Goal: Information Seeking & Learning: Learn about a topic

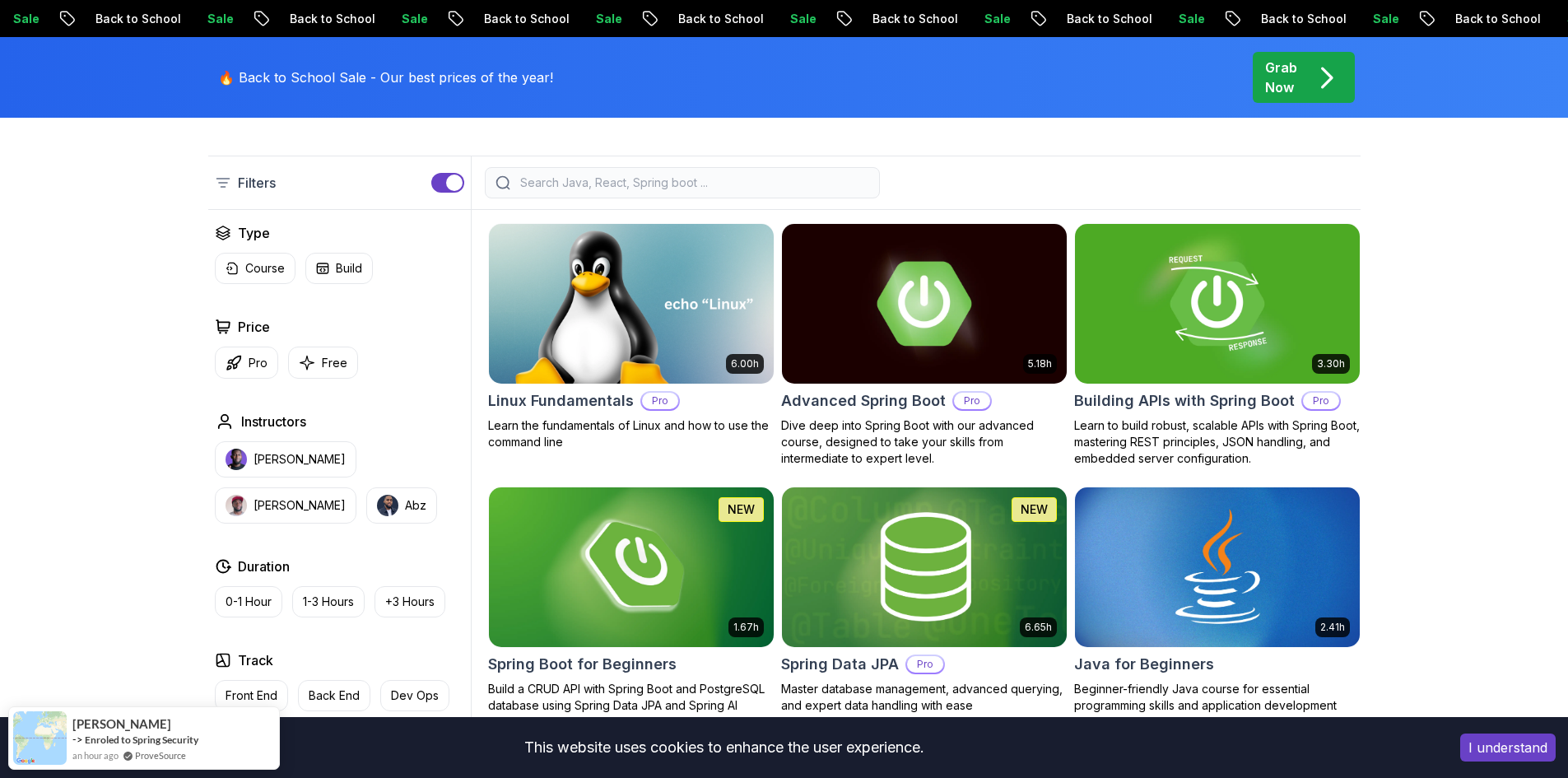
scroll to position [494, 0]
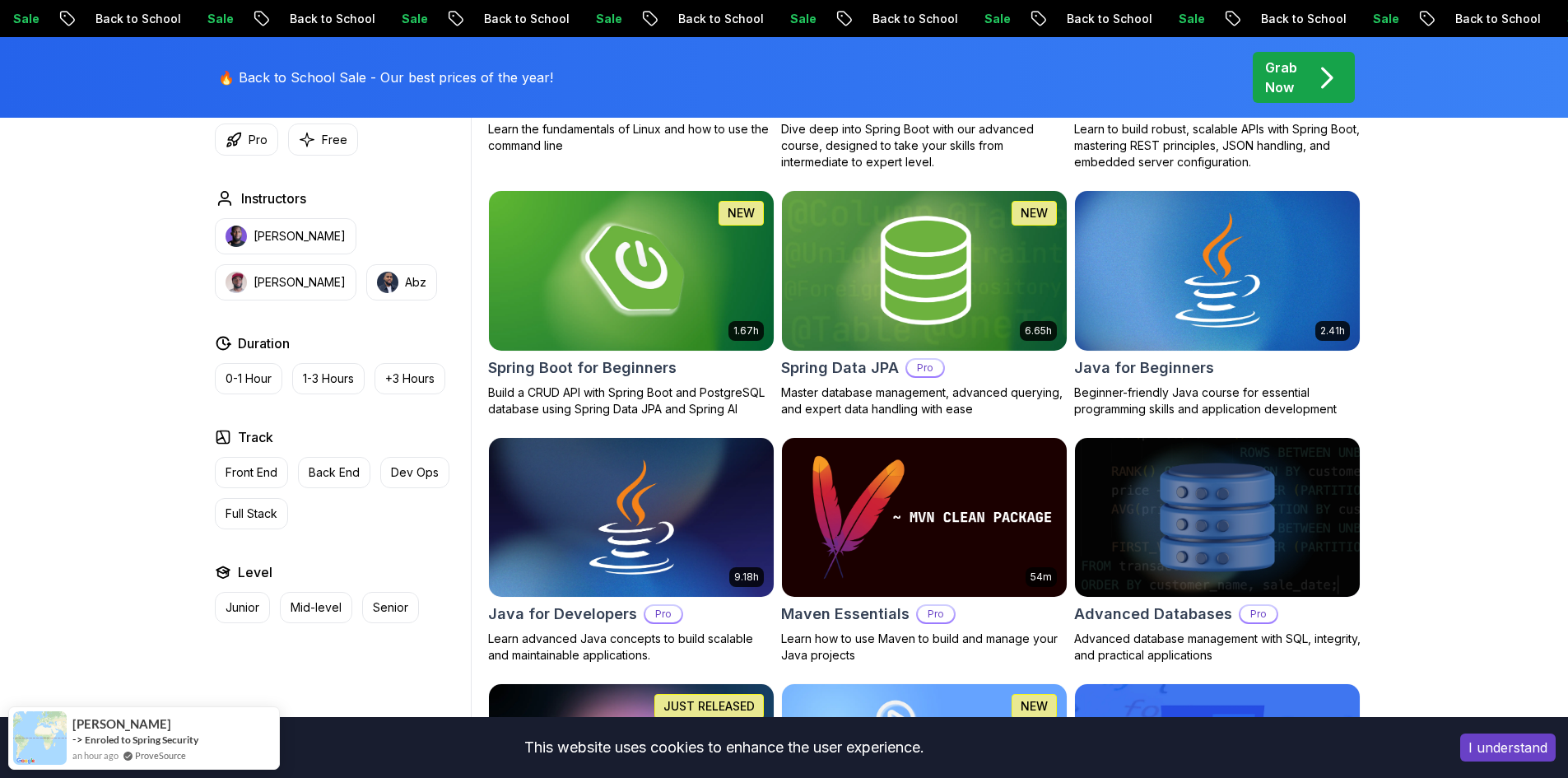
drag, startPoint x: 1472, startPoint y: 369, endPoint x: 1384, endPoint y: 361, distance: 88.4
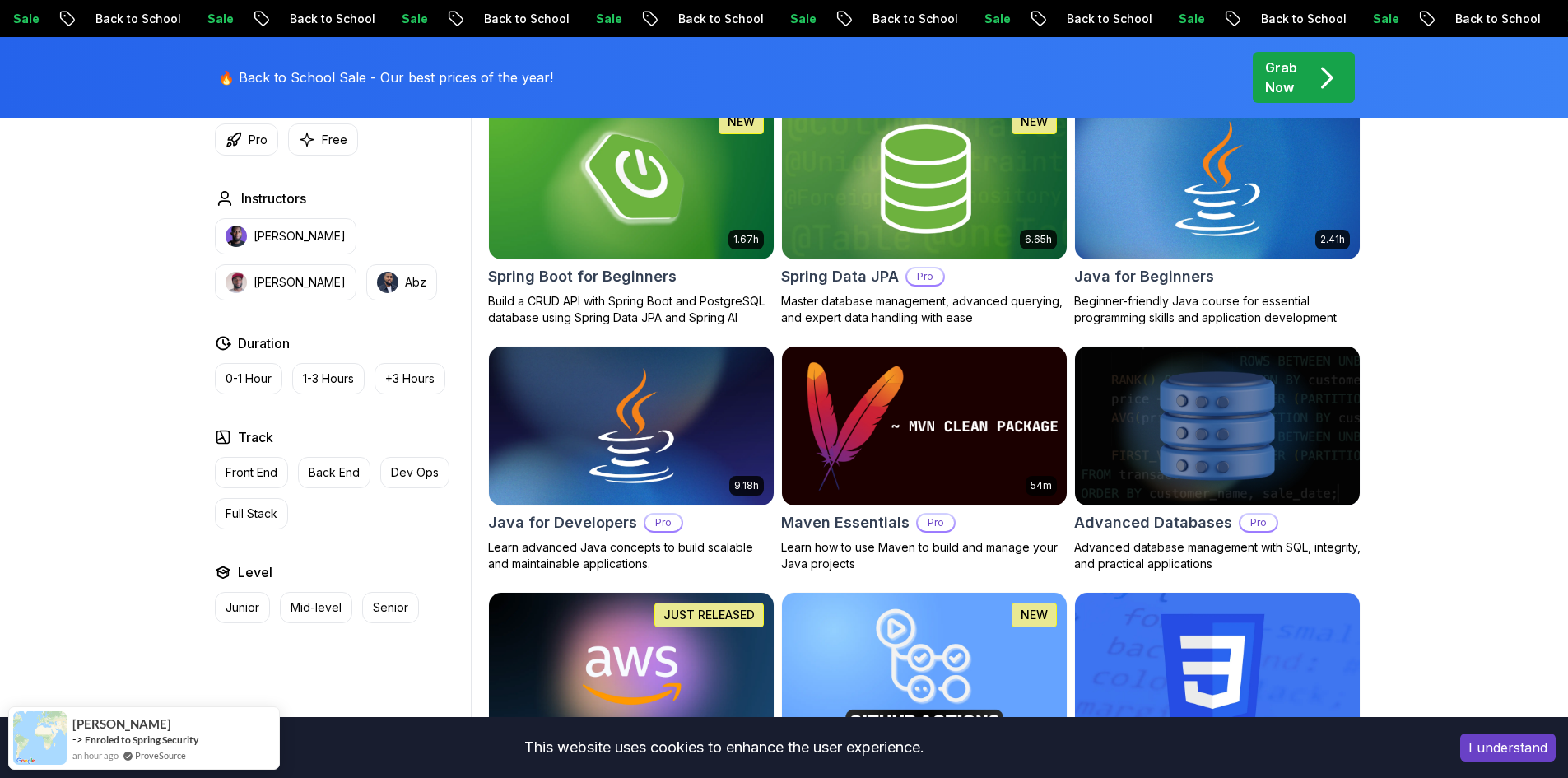
scroll to position [882, 0]
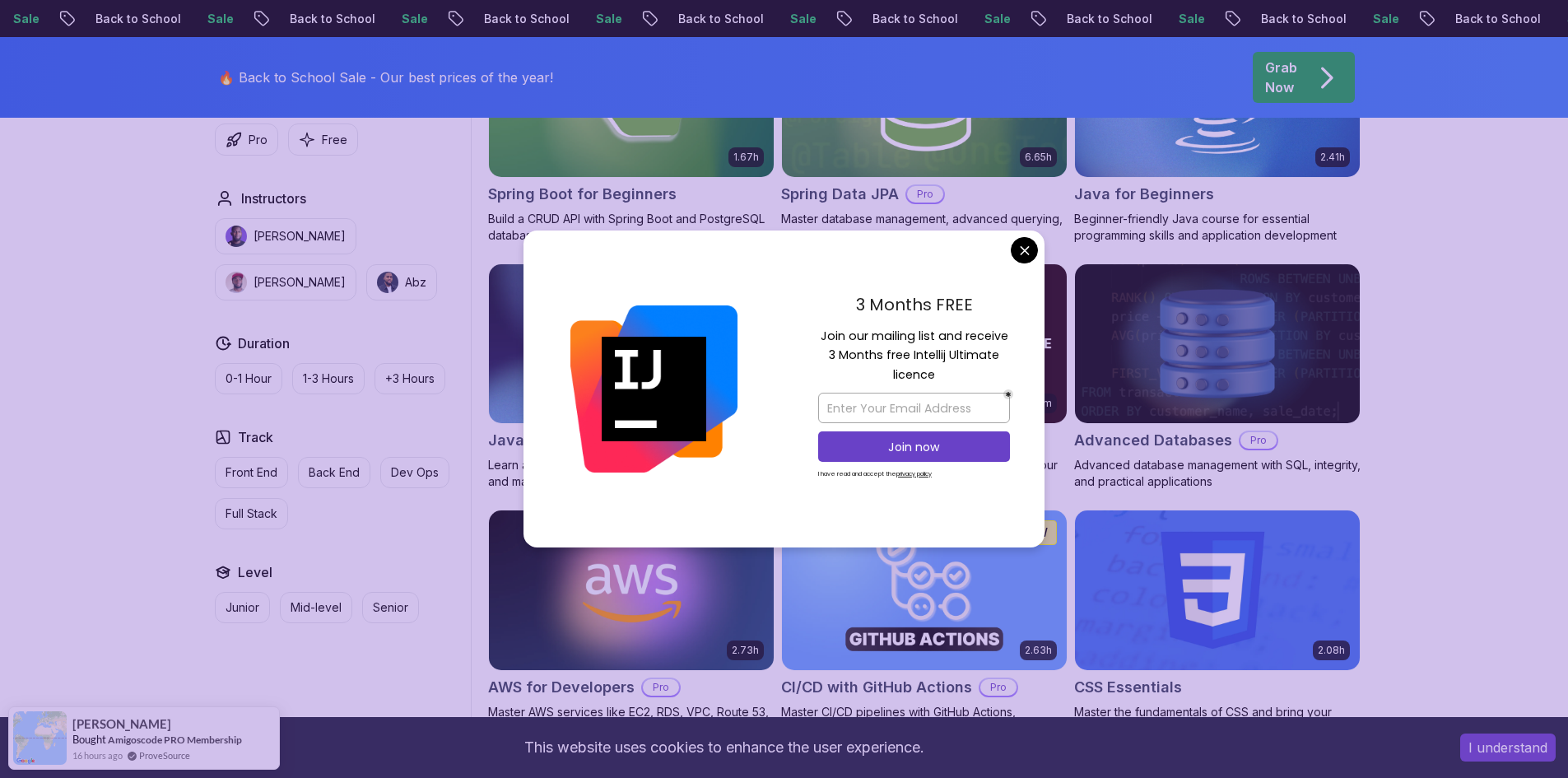
click at [1037, 235] on div "3 Months FREE Join our mailing list and receive 3 Months free Intellij Ultimate…" at bounding box center [914, 390] width 261 height 318
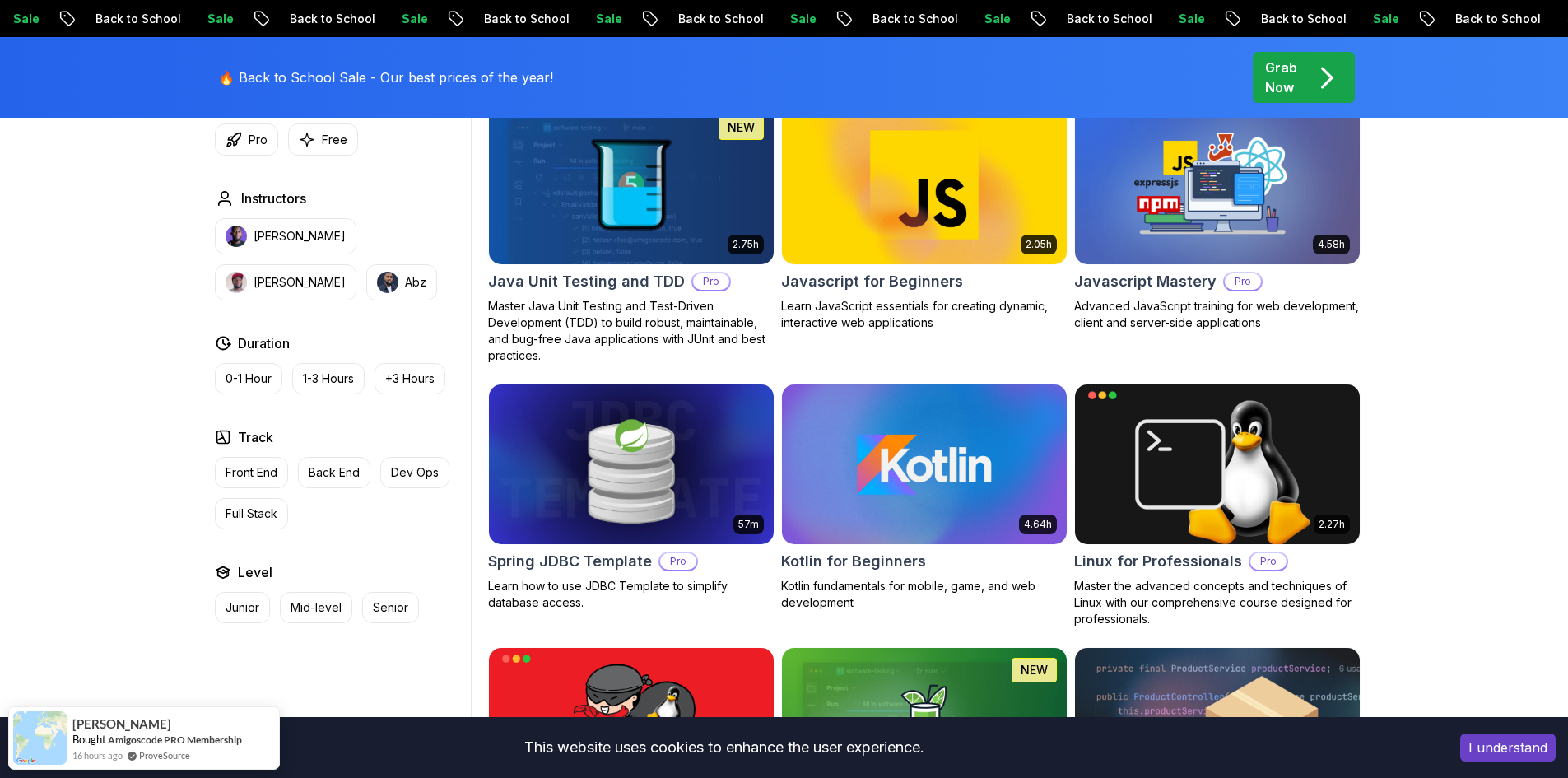
scroll to position [0, 0]
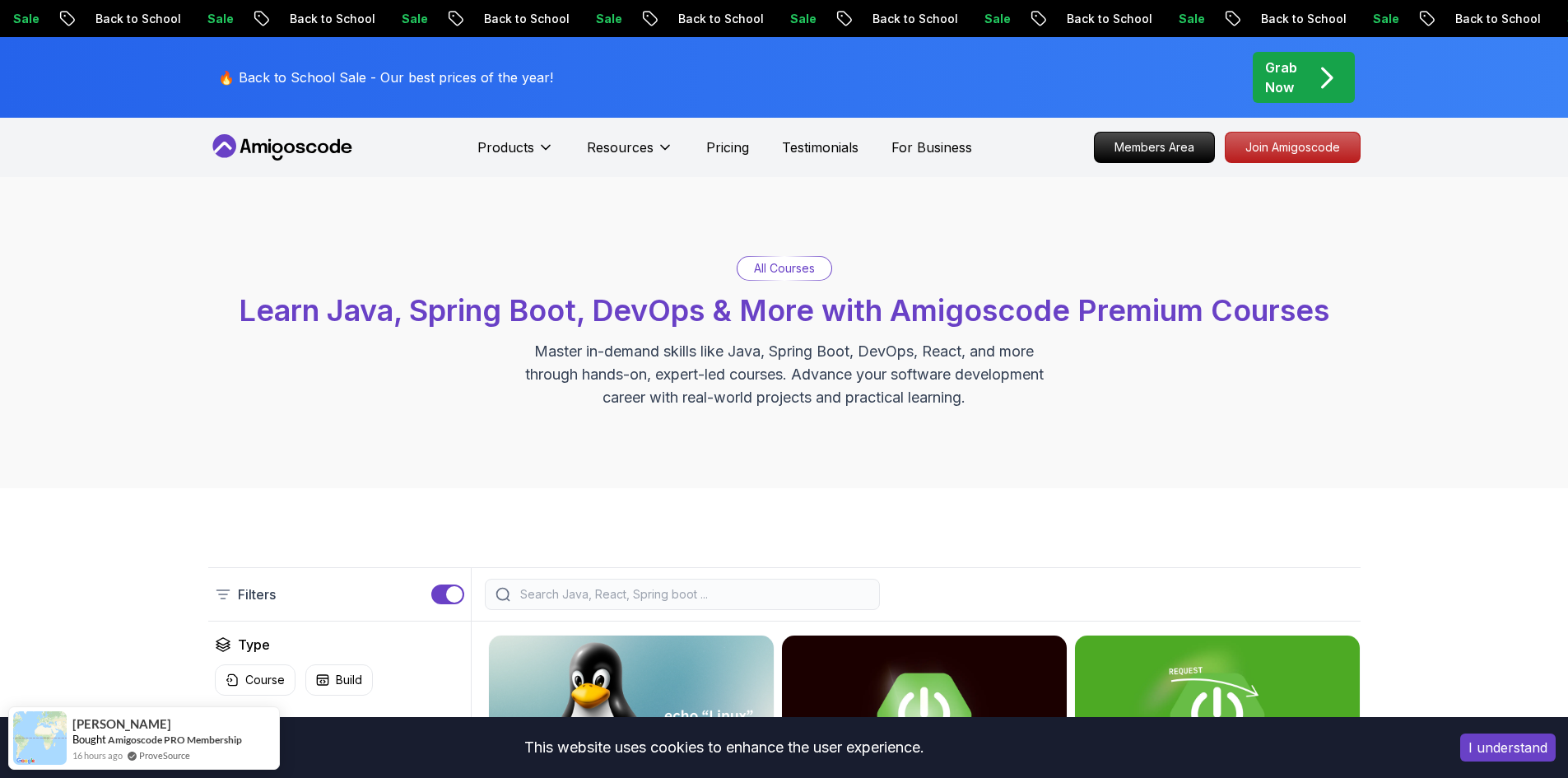
drag, startPoint x: 1413, startPoint y: 597, endPoint x: 1102, endPoint y: 200, distance: 504.3
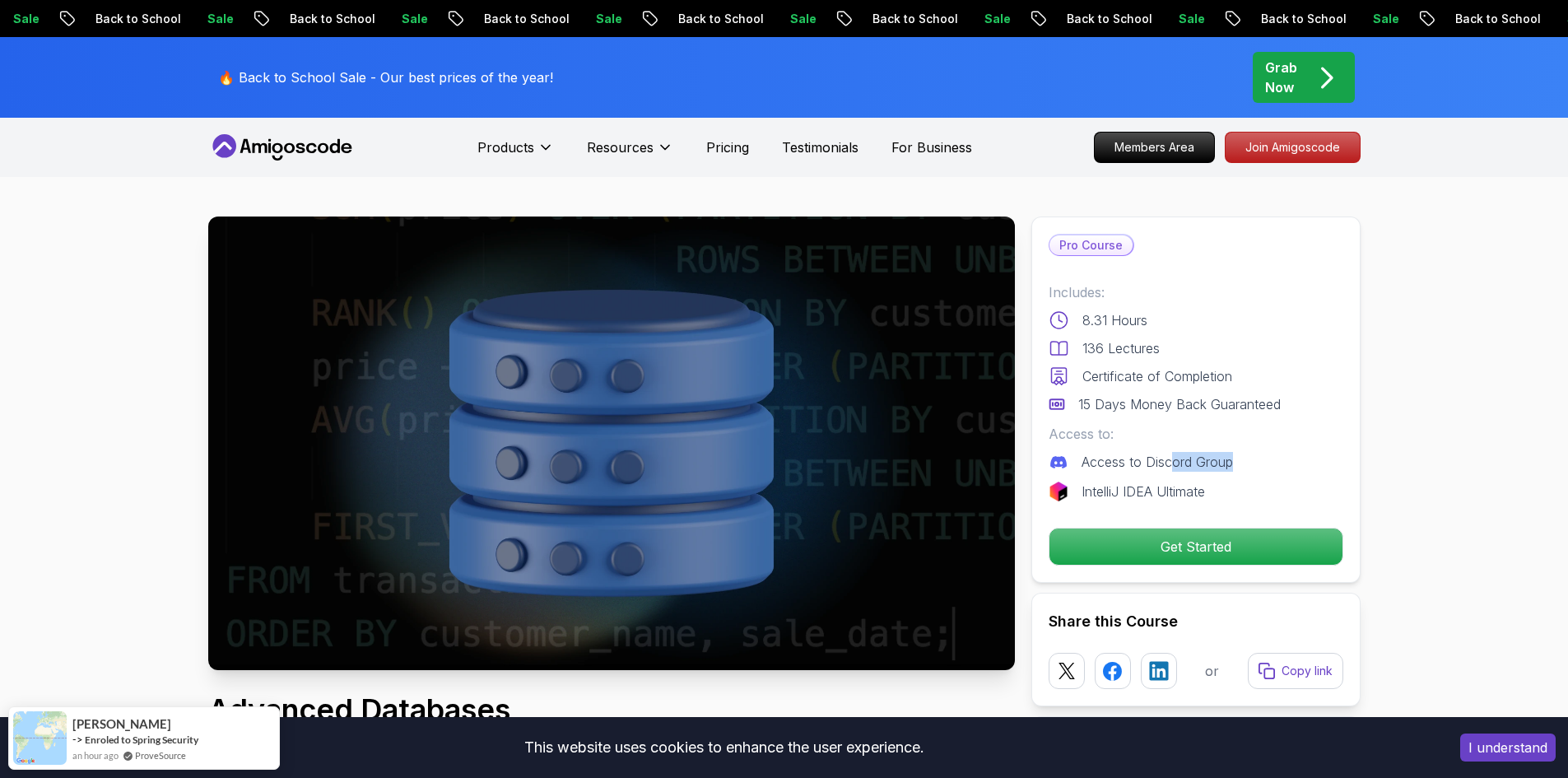
drag, startPoint x: 1175, startPoint y: 465, endPoint x: 1187, endPoint y: 477, distance: 17.0
click at [1230, 468] on p "Access to Discord Group" at bounding box center [1158, 462] width 151 height 20
click at [1174, 483] on p "IntelliJ IDEA Ultimate" at bounding box center [1144, 492] width 124 height 20
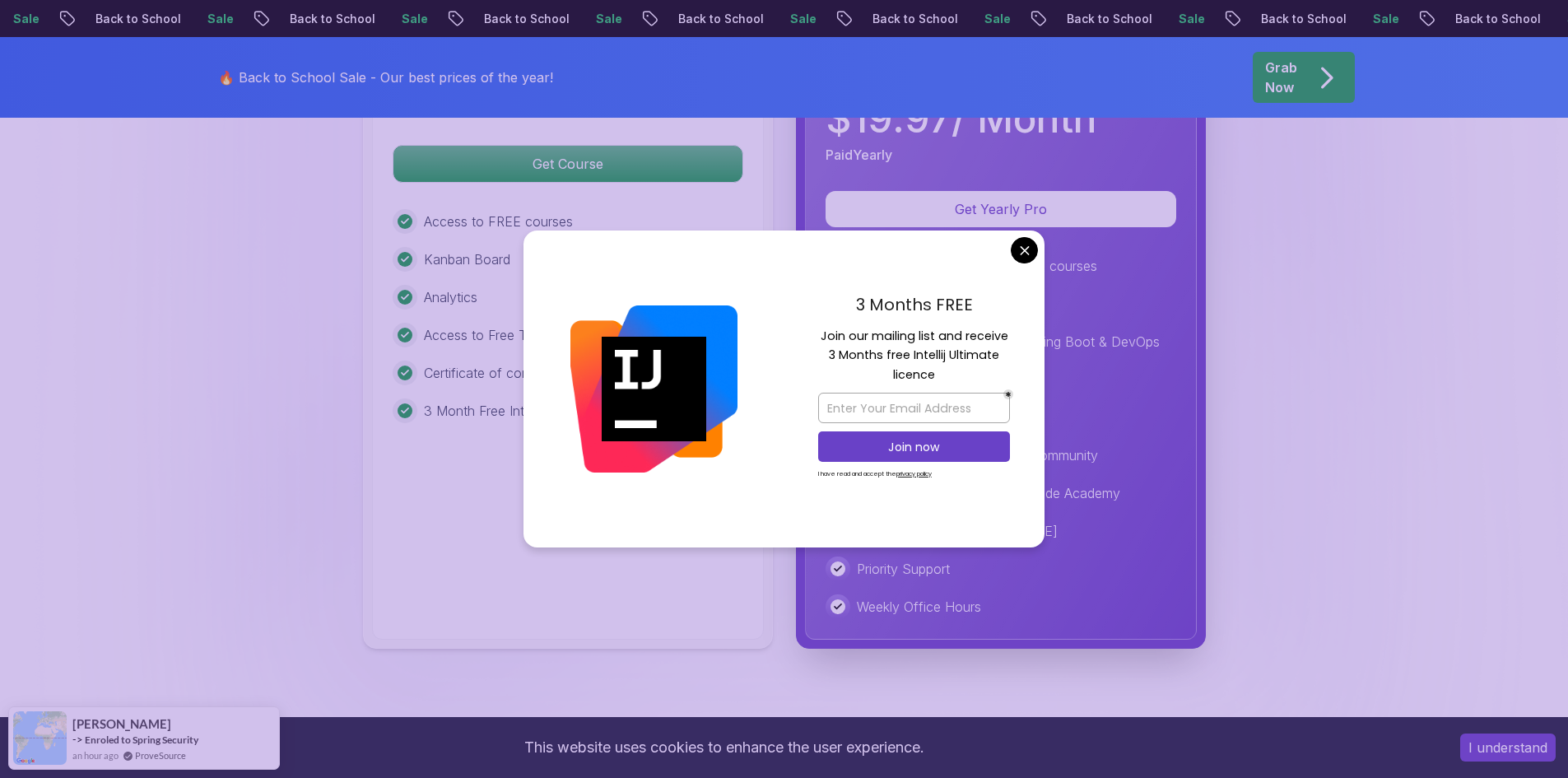
scroll to position [4530, 0]
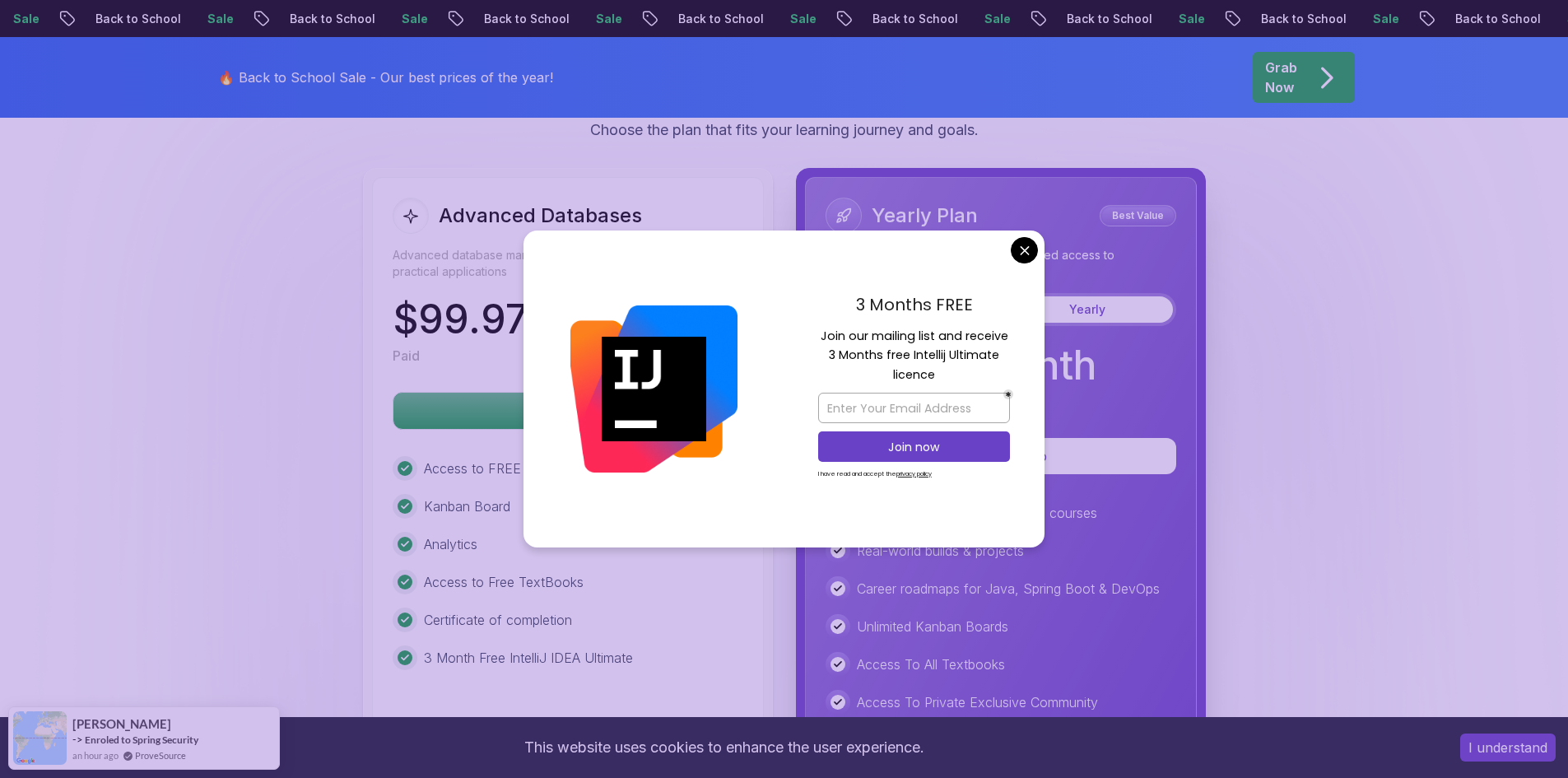
click at [1038, 245] on div "3 Months FREE Join our mailing list and receive 3 Months free Intellij Ultimate…" at bounding box center [914, 390] width 261 height 318
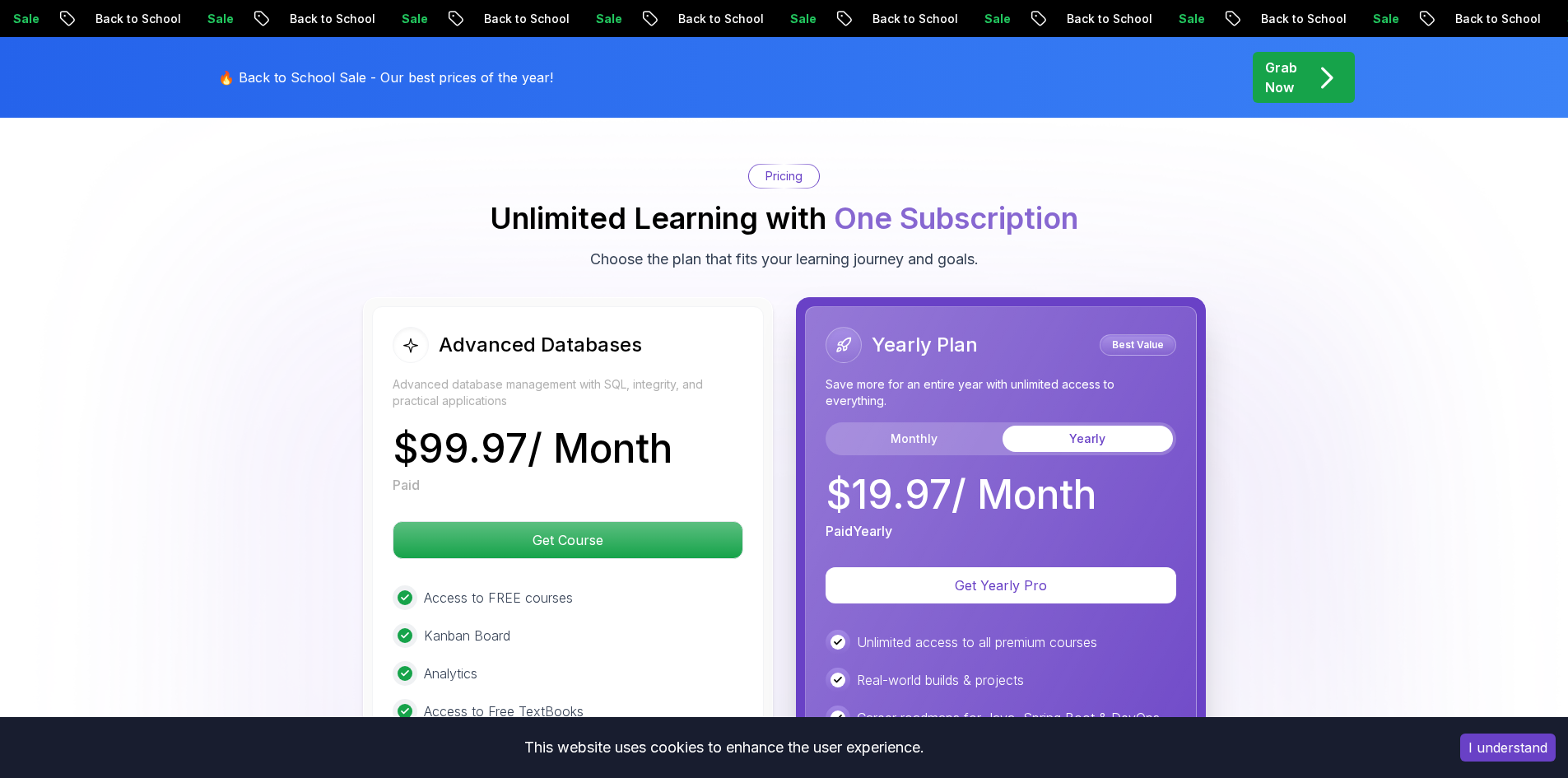
drag, startPoint x: 1298, startPoint y: 442, endPoint x: 1306, endPoint y: 467, distance: 26.2
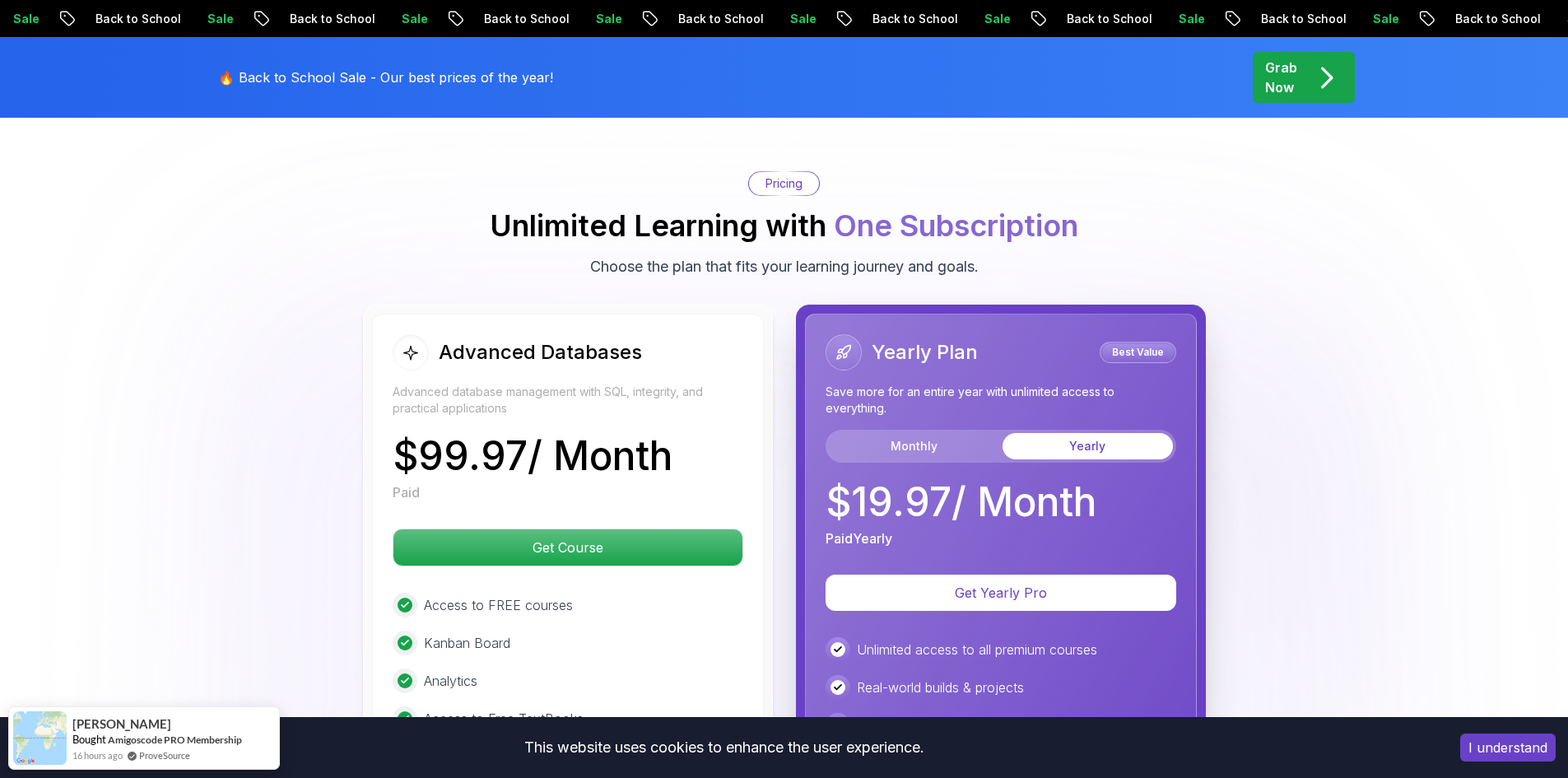
scroll to position [4336, 0]
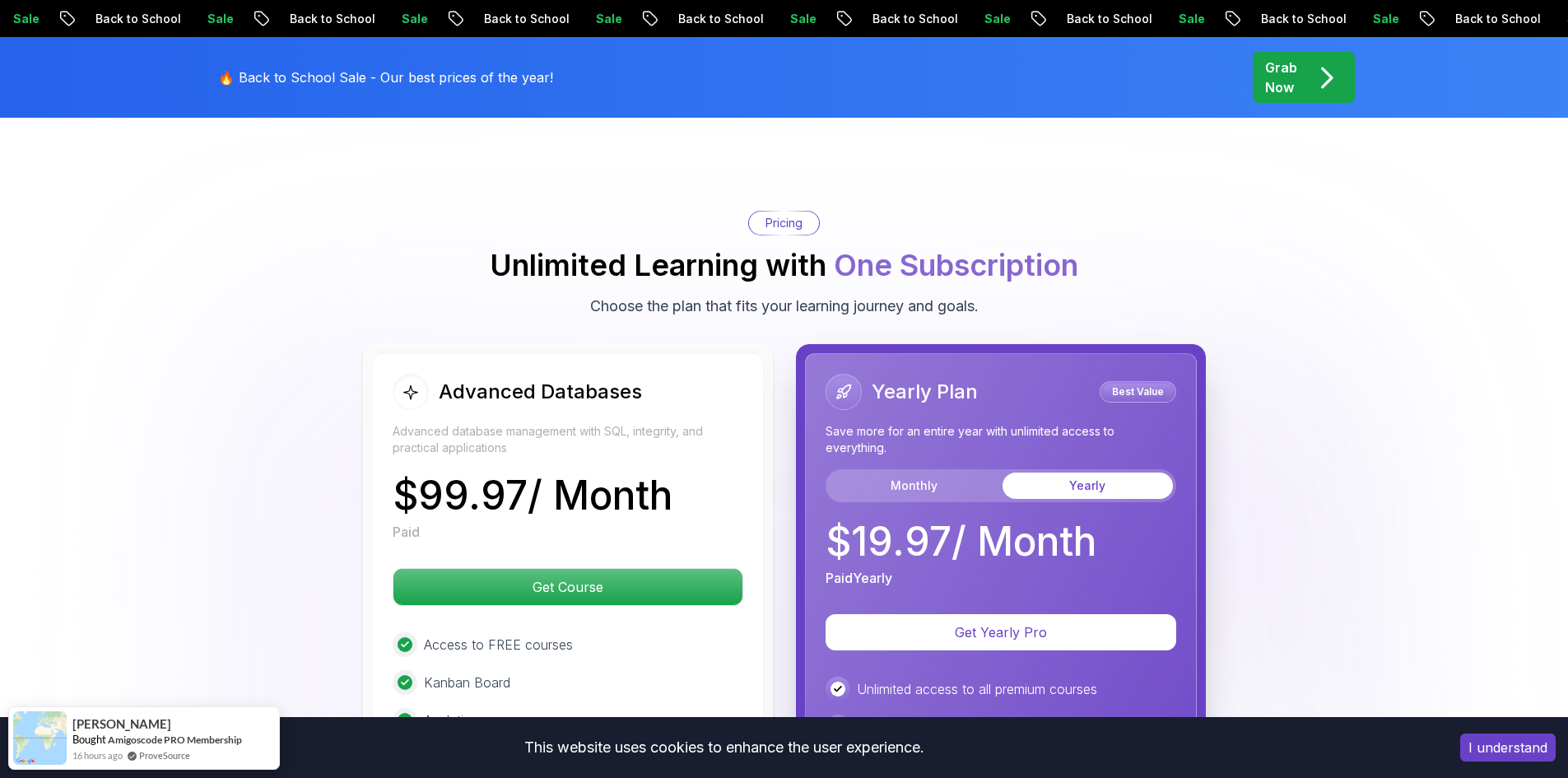
drag, startPoint x: 1301, startPoint y: 481, endPoint x: 1138, endPoint y: 246, distance: 286.0
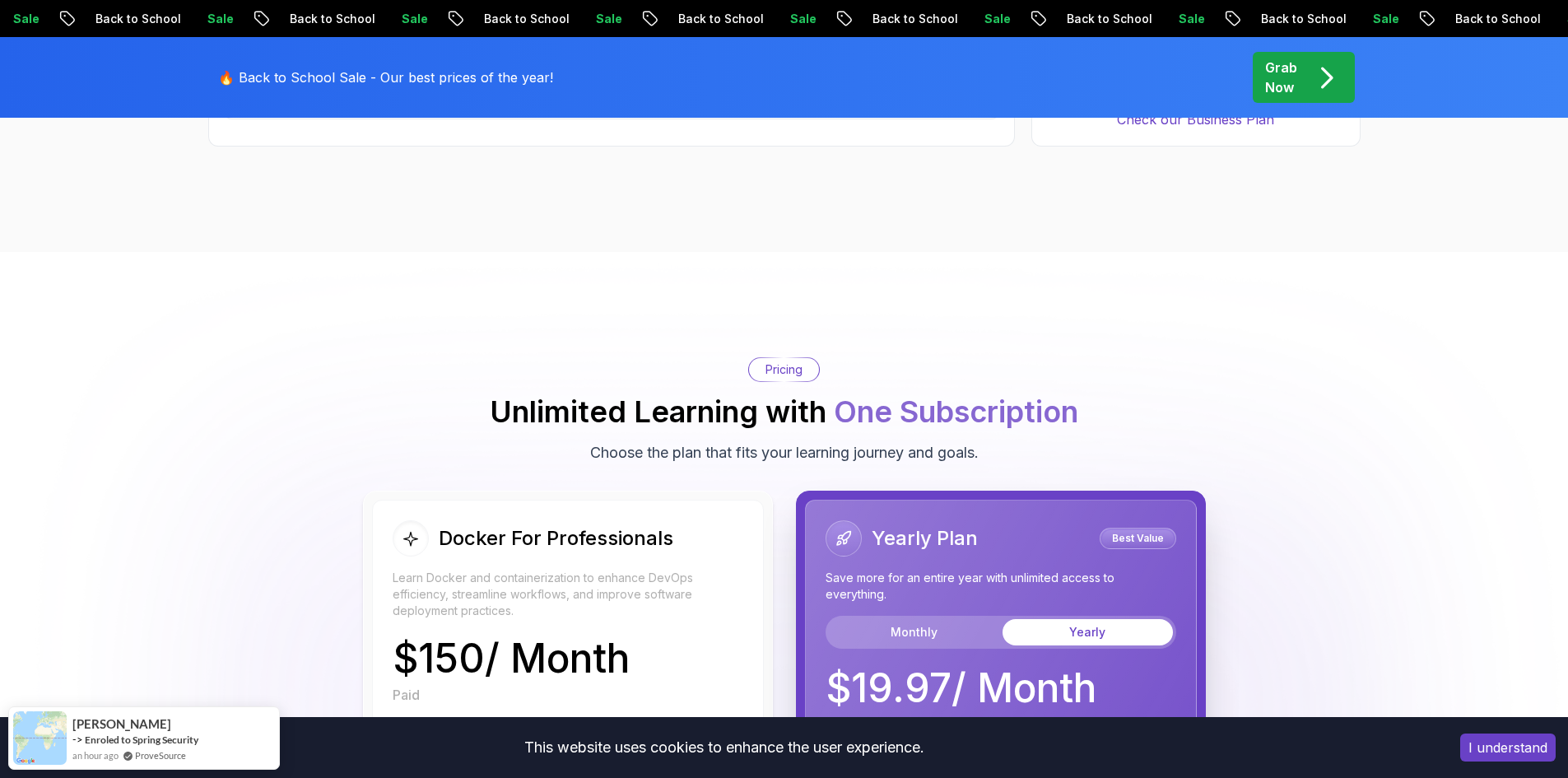
scroll to position [4283, 0]
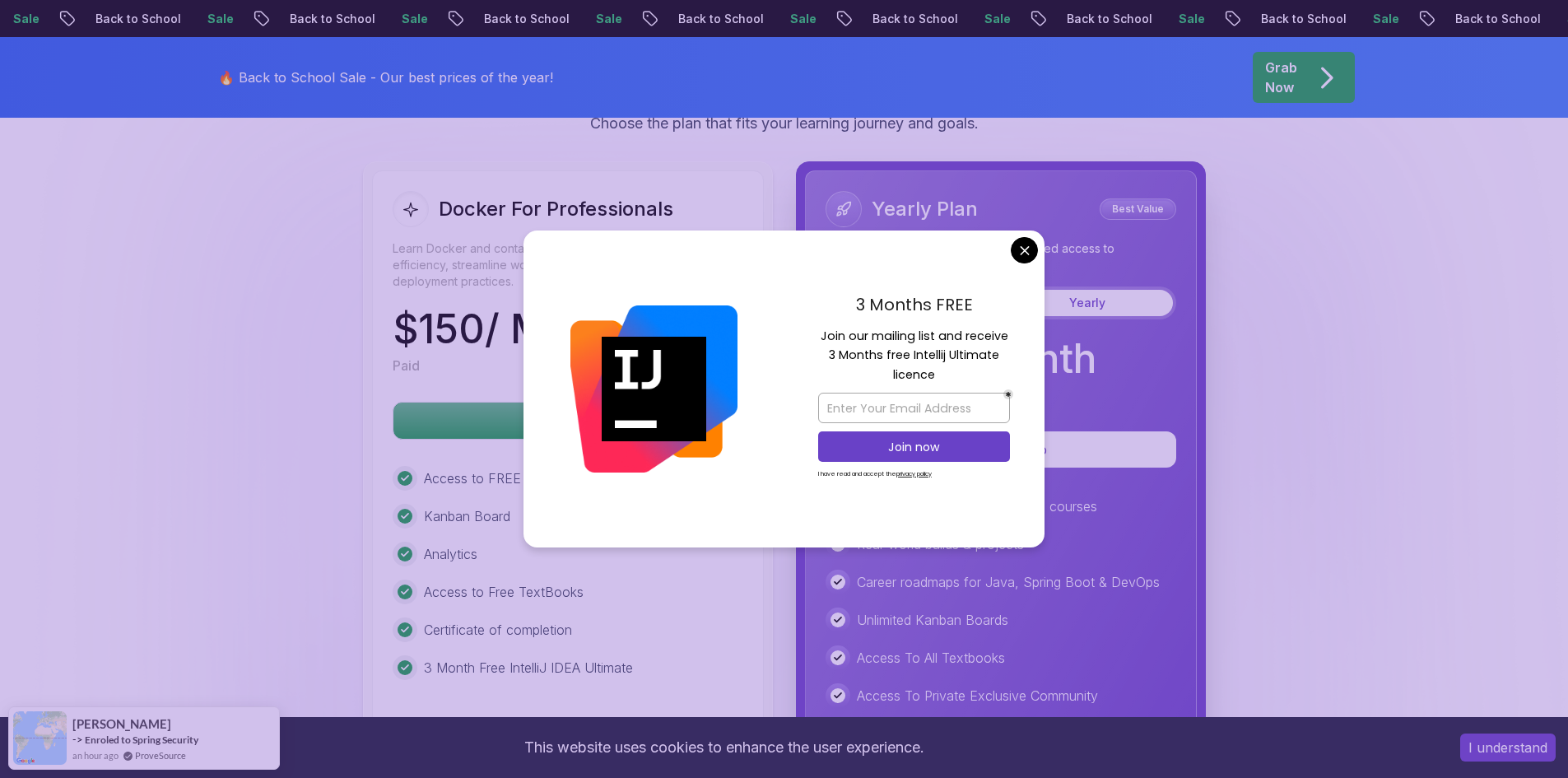
click at [1028, 245] on body "Sale Back to School Sale Back to School Sale Back to School Sale Back to School…" at bounding box center [784, 126] width 1568 height 8817
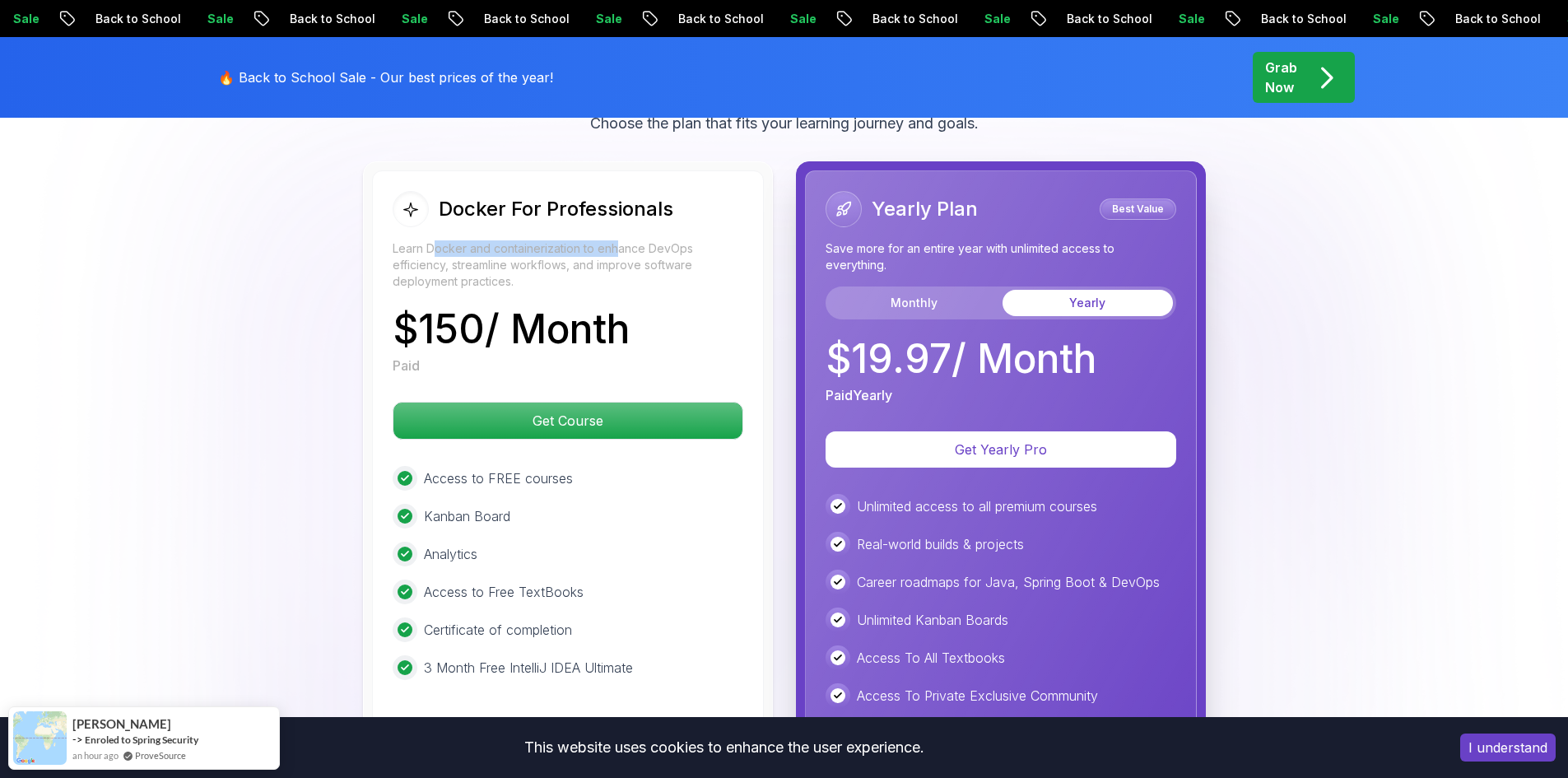
drag, startPoint x: 435, startPoint y: 247, endPoint x: 638, endPoint y: 266, distance: 203.9
click at [624, 257] on p "Learn Docker and containerization to enhance DevOps efficiency, streamline work…" at bounding box center [568, 265] width 351 height 49
drag, startPoint x: 428, startPoint y: 294, endPoint x: 459, endPoint y: 294, distance: 31.0
click at [458, 294] on div "Docker For Professionals Learn Docker and containerization to enhance DevOps ef…" at bounding box center [568, 284] width 351 height 185
click at [311, 341] on div "Docker For Professionals Learn Docker and containerization to enhance DevOps ef…" at bounding box center [784, 525] width 1153 height 728
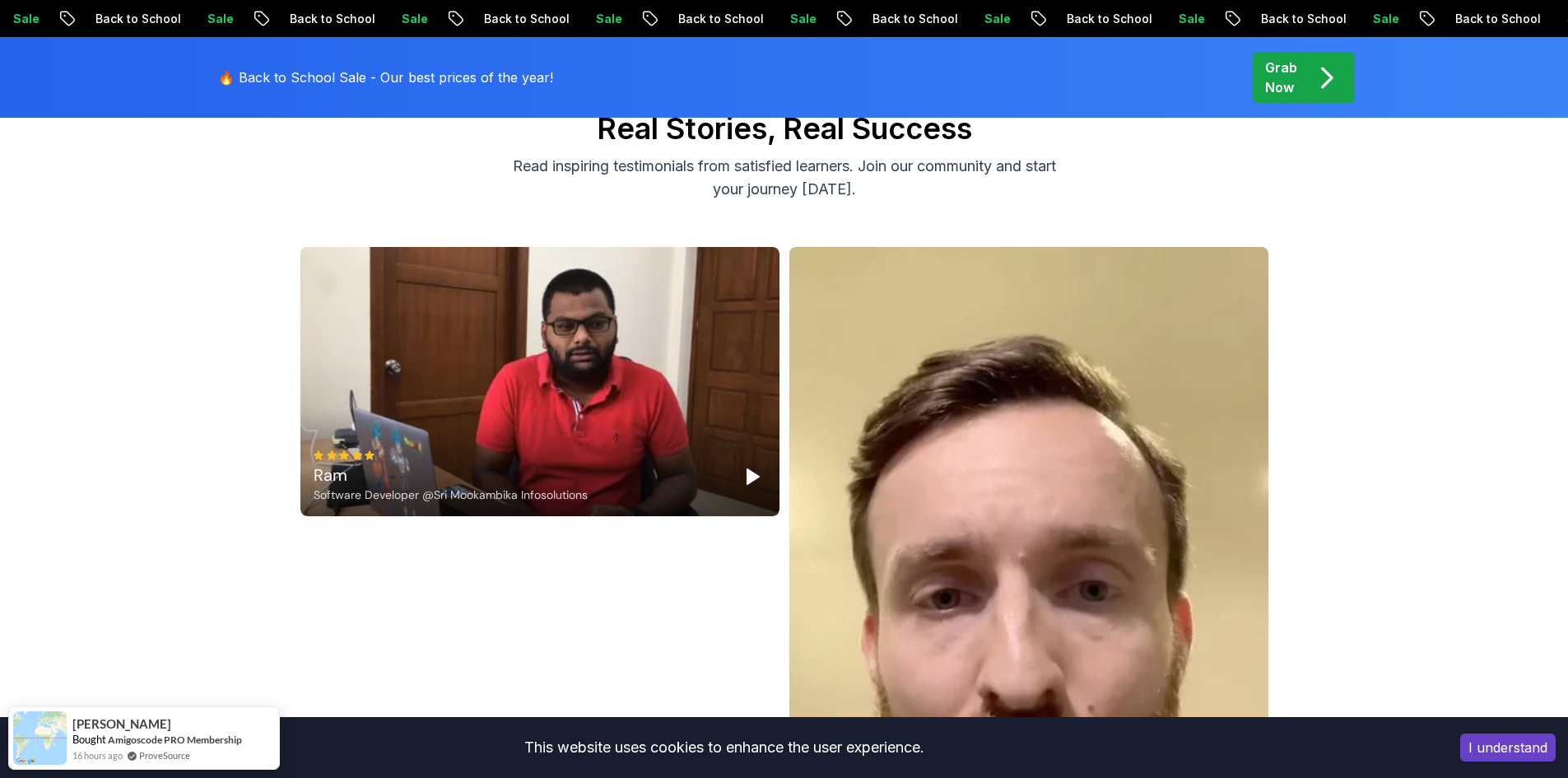
scroll to position [5684, 0]
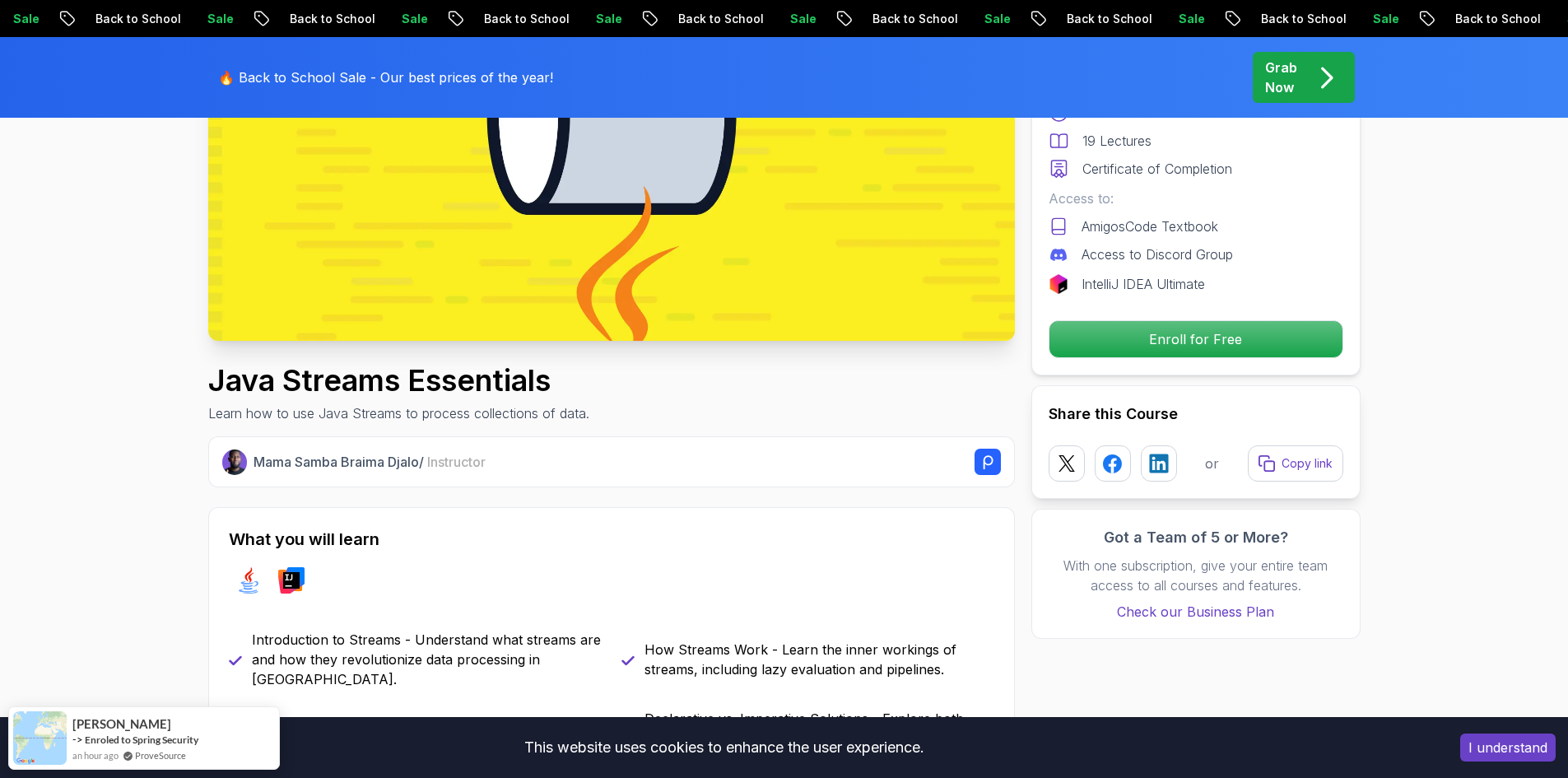
scroll to position [577, 0]
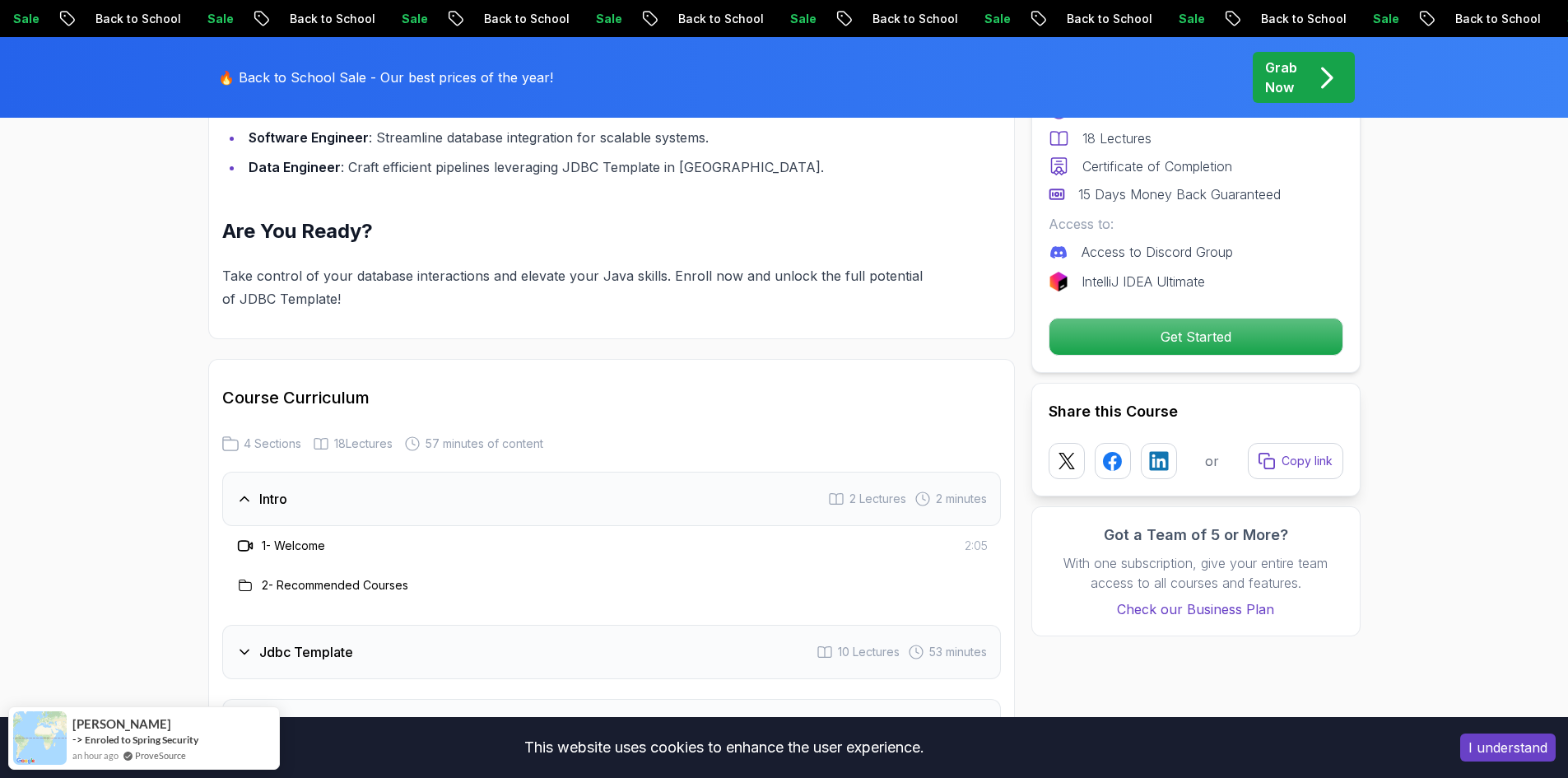
scroll to position [1976, 0]
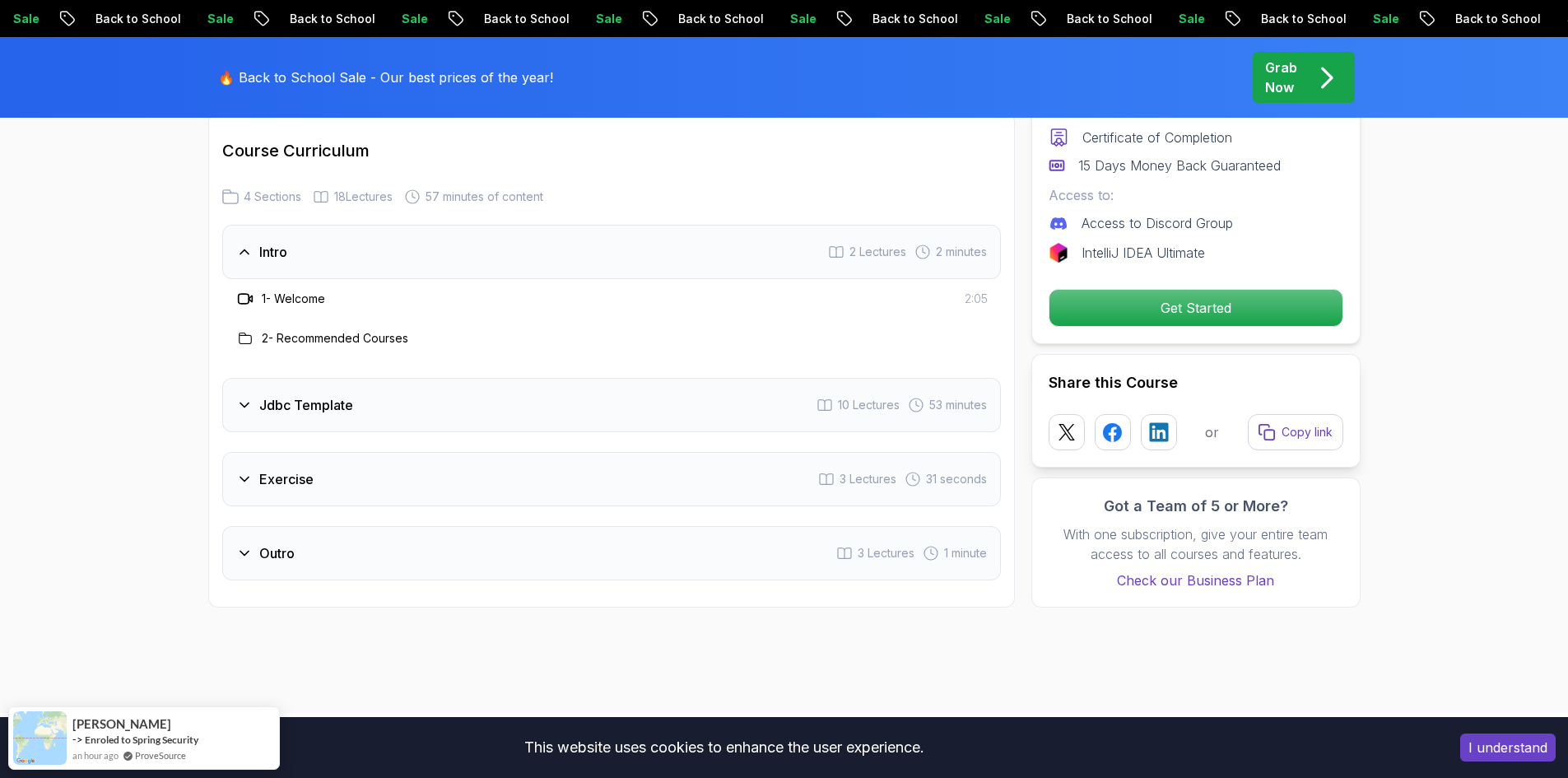
click at [594, 391] on div "Jdbc Template 10 Lectures 53 minutes" at bounding box center [611, 405] width 779 height 54
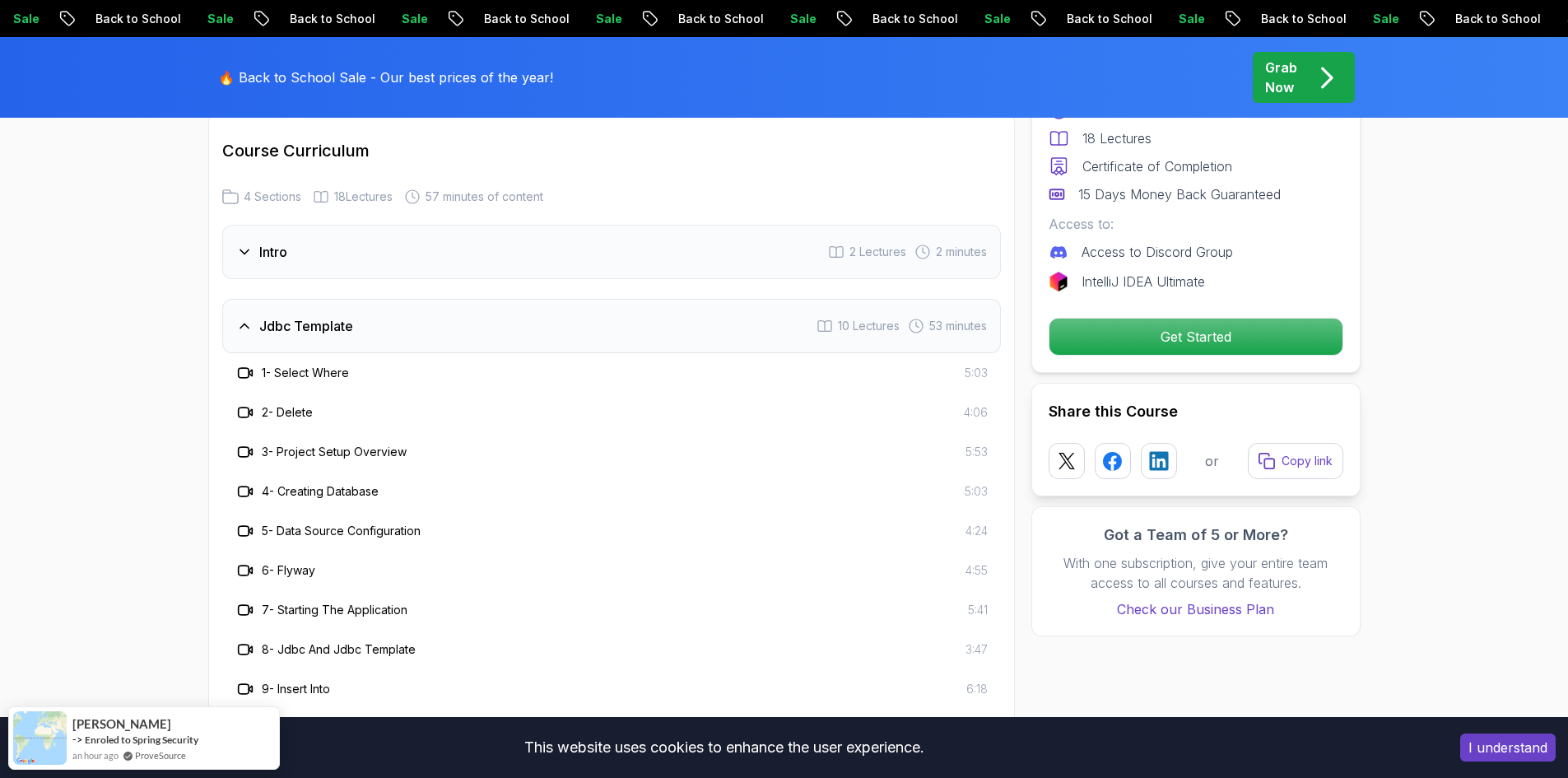
click at [680, 308] on div "Jdbc Template 10 Lectures 53 minutes" at bounding box center [611, 325] width 779 height 54
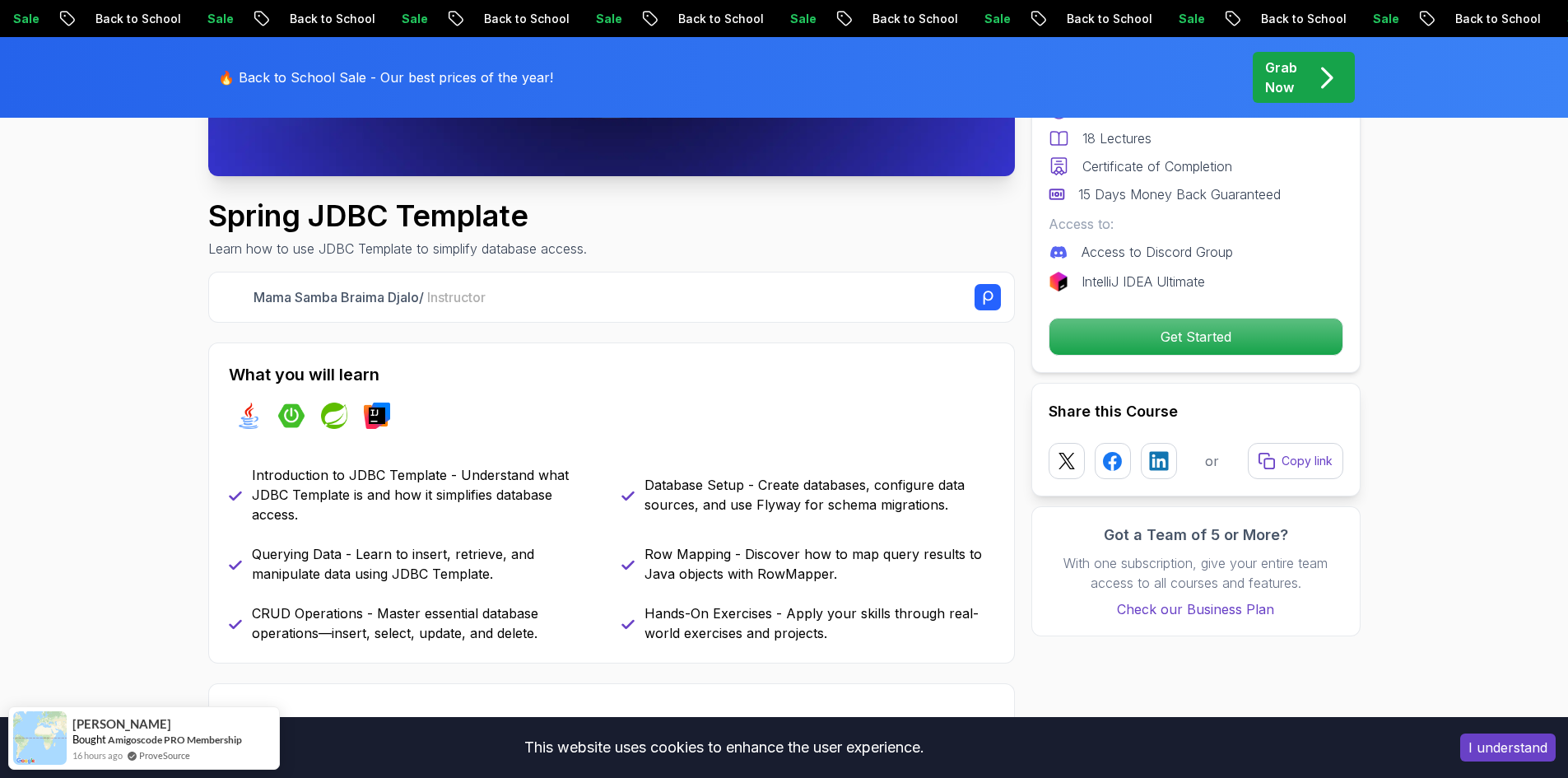
scroll to position [412, 0]
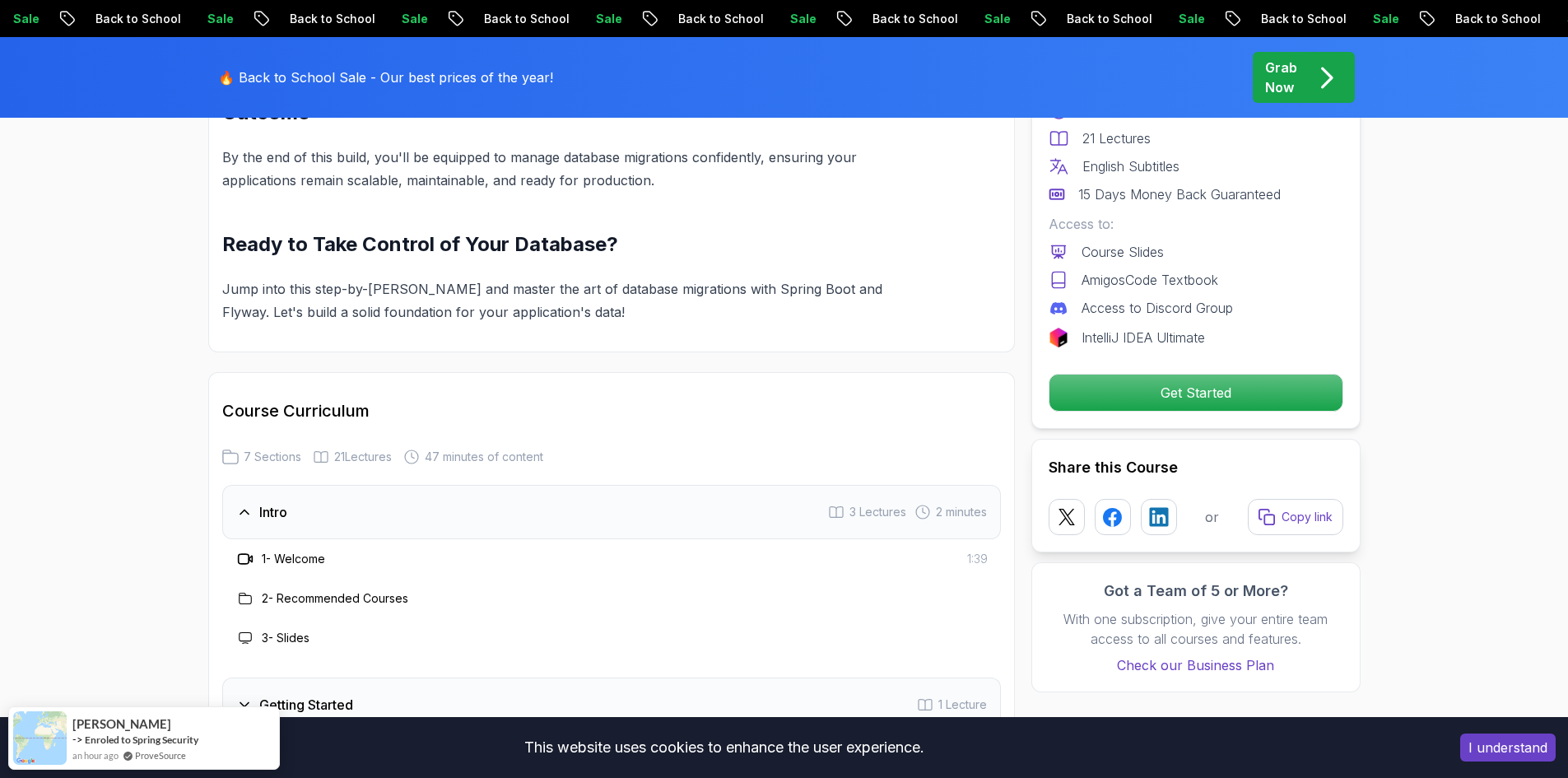
scroll to position [2059, 0]
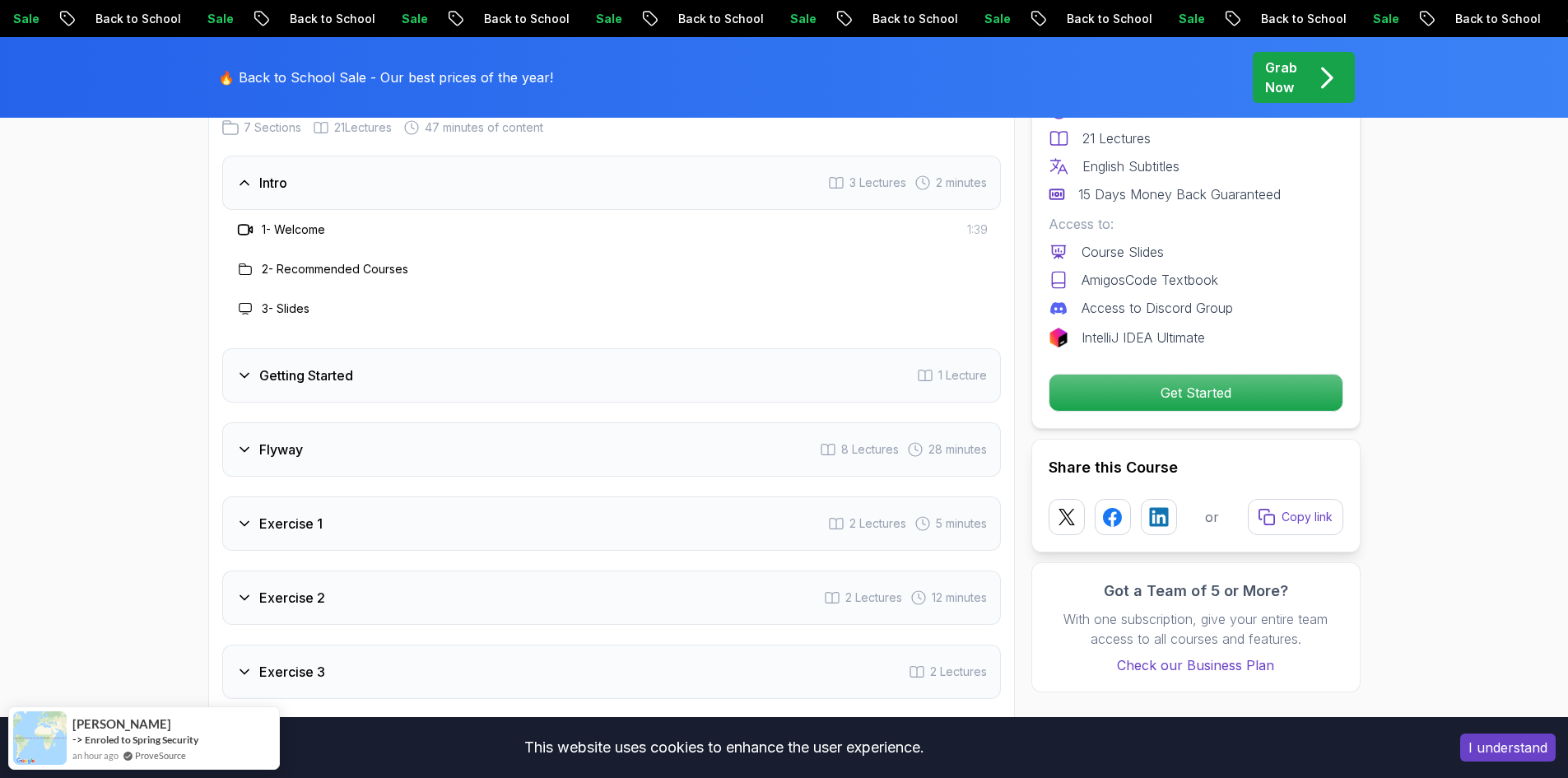
click at [599, 338] on div "Intro 3 Lectures 2 minutes 1 - Welcome 1:39 2 - Recommended Courses 3 - Slides …" at bounding box center [611, 464] width 779 height 618
click at [568, 368] on div "Getting Started 1 Lecture" at bounding box center [611, 375] width 779 height 54
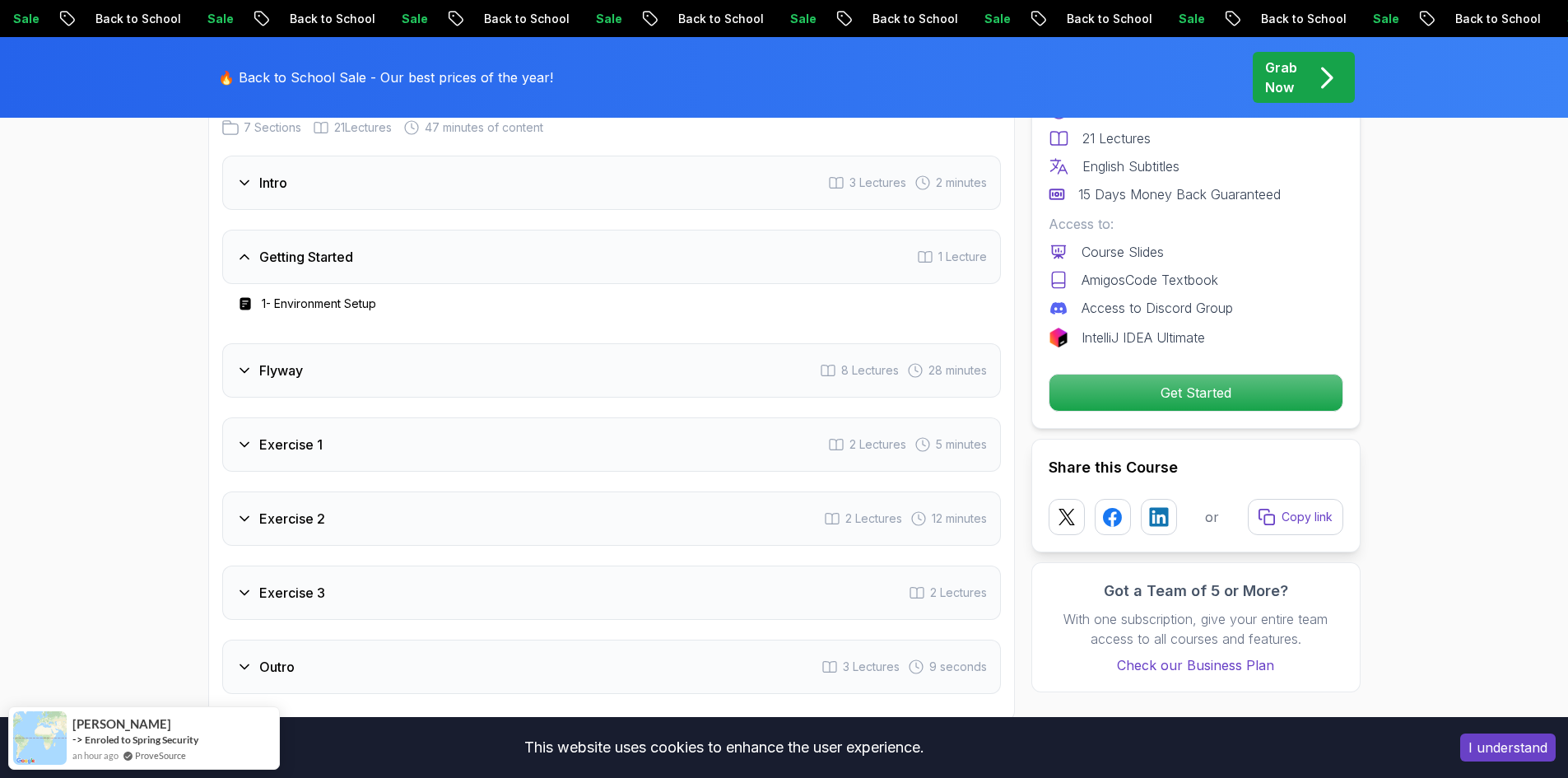
click at [565, 367] on div "Flyway 8 Lectures 28 minutes" at bounding box center [611, 370] width 779 height 54
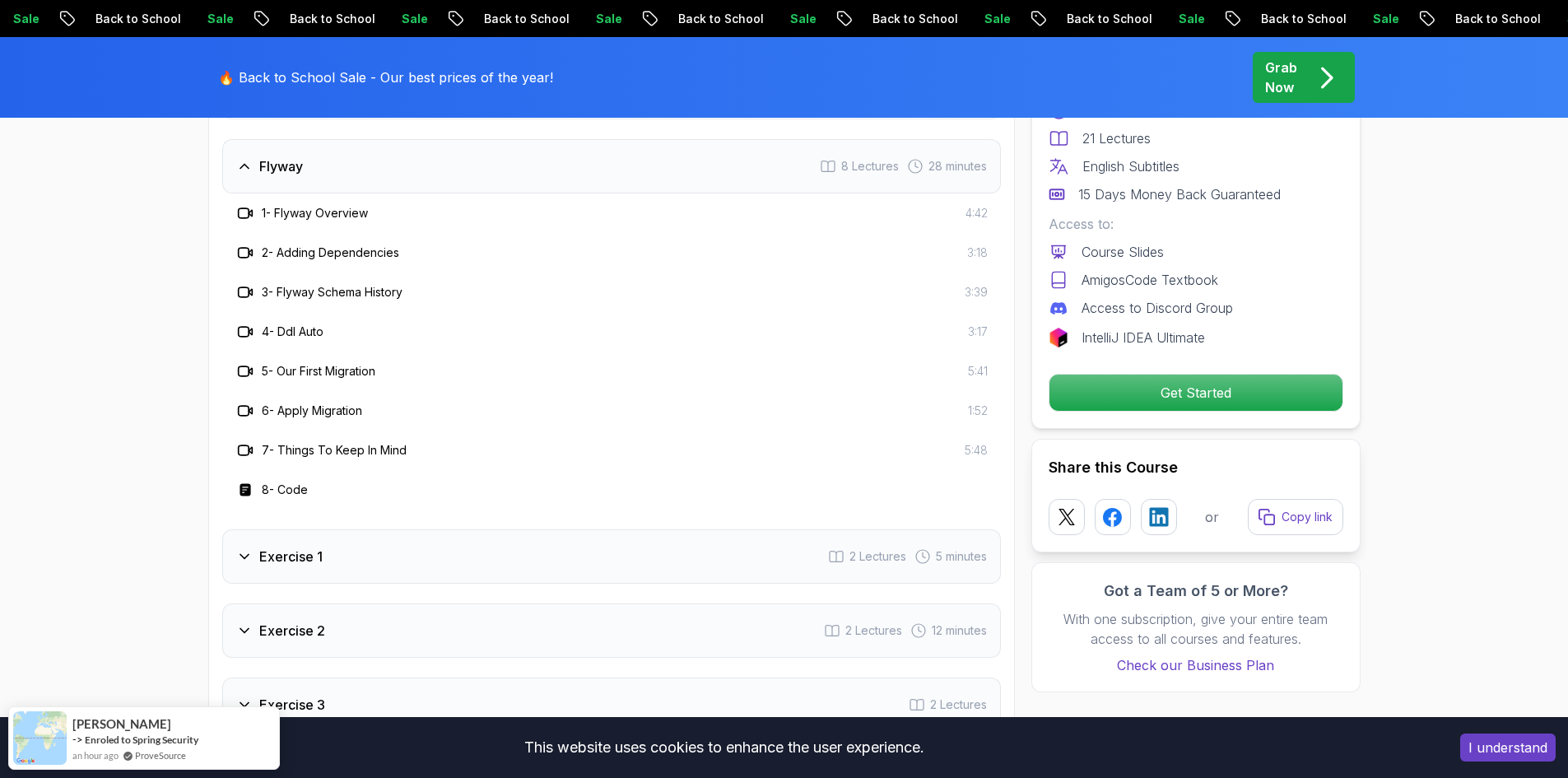
scroll to position [2472, 0]
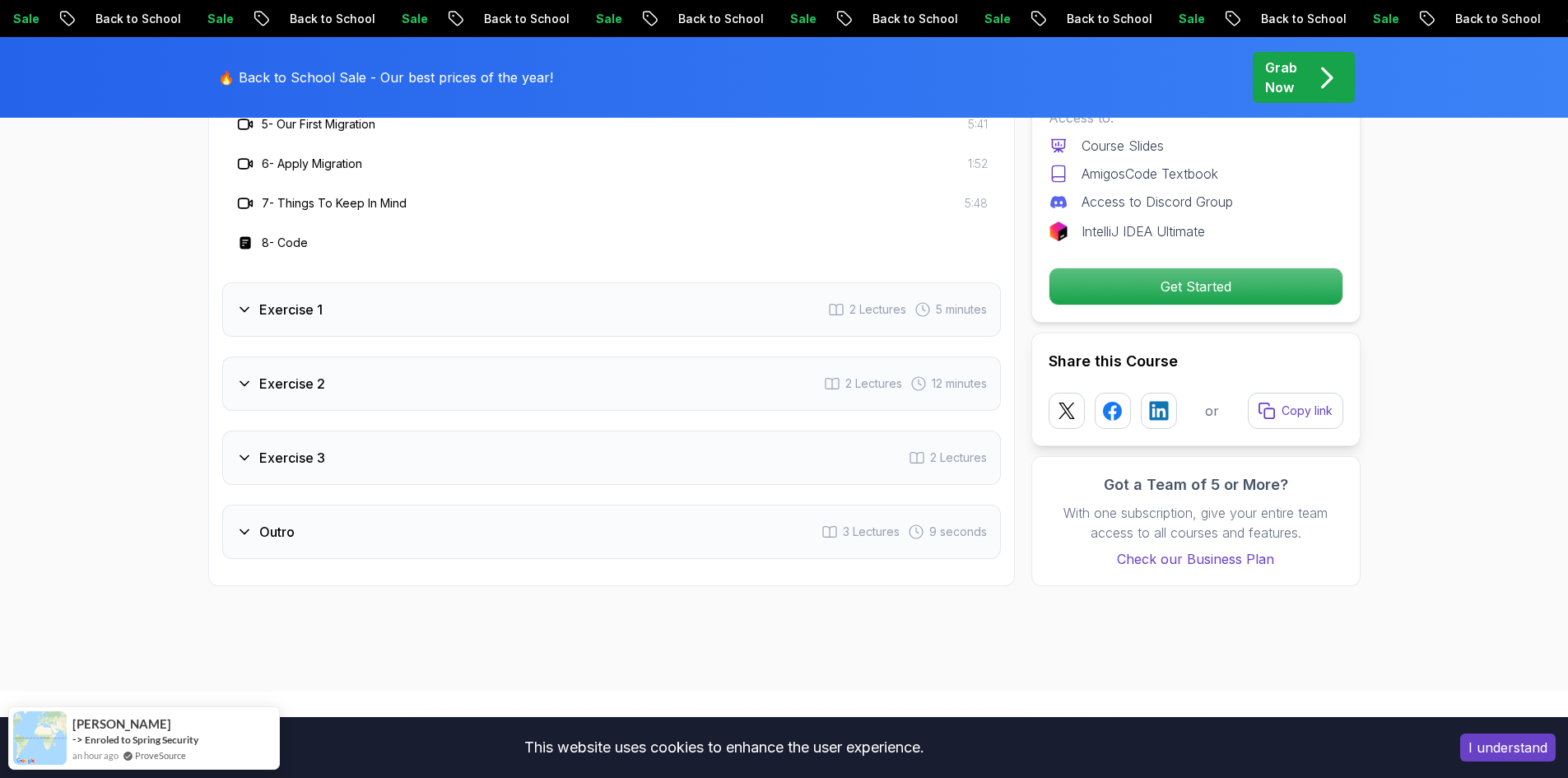
click at [568, 420] on div "Intro 3 Lectures 2 minutes Getting Started 1 Lecture Flyway 8 Lectures 28 minut…" at bounding box center [611, 151] width 779 height 815
click at [566, 446] on div "Exercise 3 2 Lectures" at bounding box center [611, 458] width 779 height 54
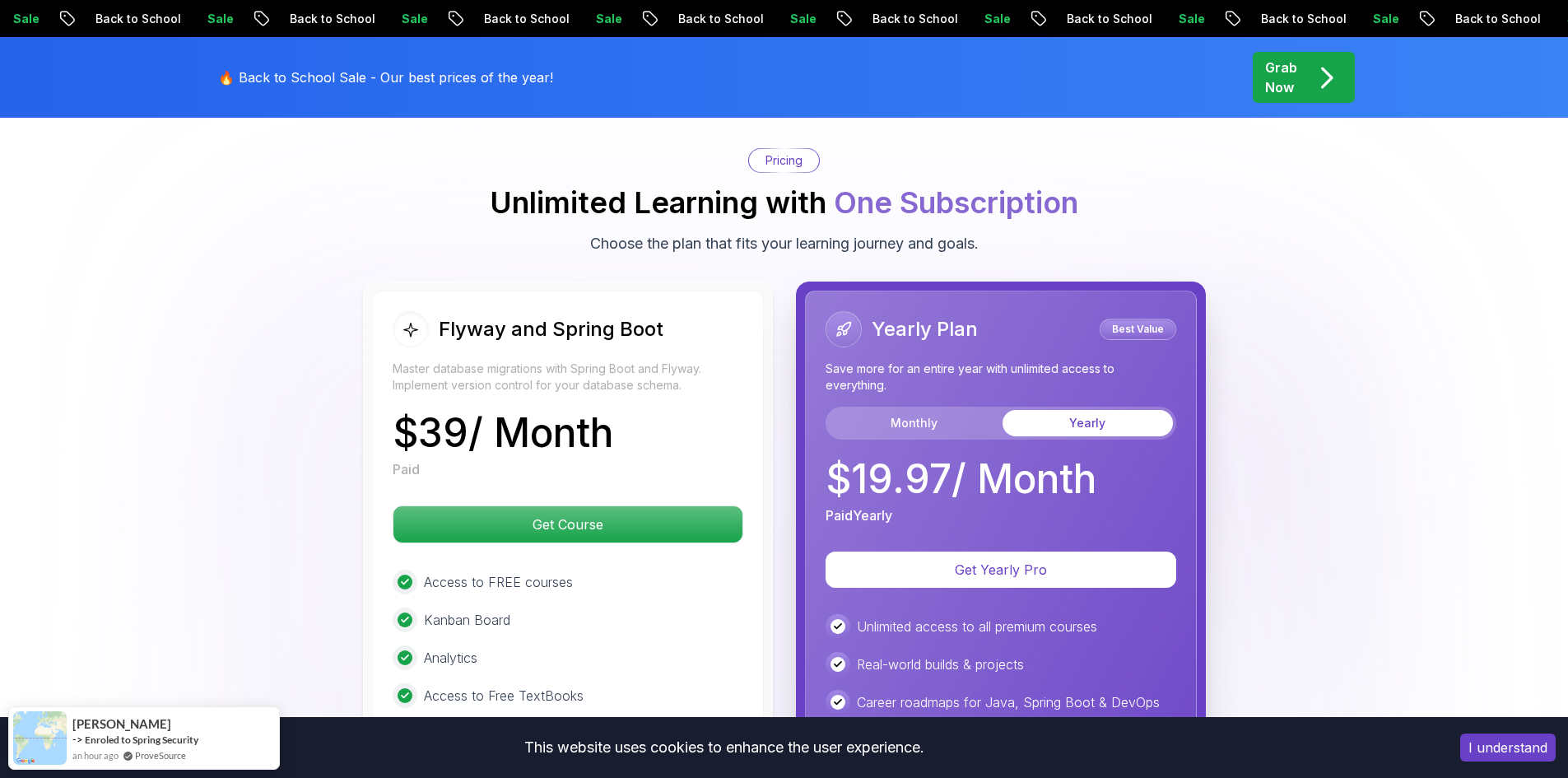
scroll to position [3048, 0]
